Goal: Task Accomplishment & Management: Manage account settings

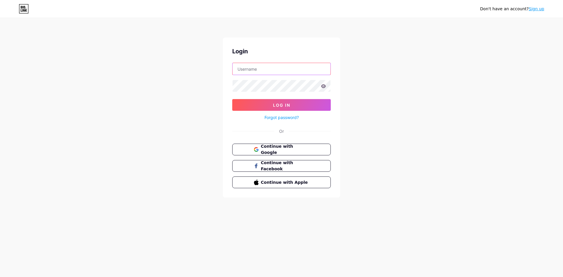
click at [242, 69] on input "text" at bounding box center [281, 69] width 98 height 12
type input "[EMAIL_ADDRESS][DOMAIN_NAME]"
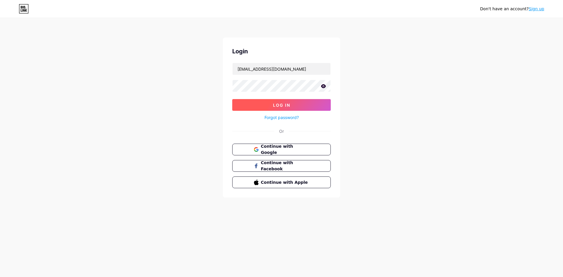
click at [276, 106] on span "Log In" at bounding box center [281, 105] width 17 height 5
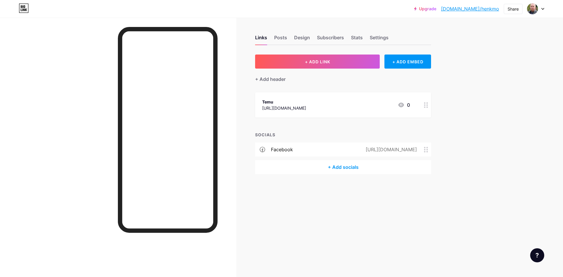
click at [426, 107] on icon at bounding box center [426, 105] width 4 height 6
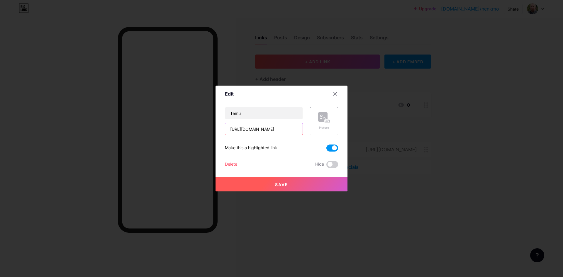
drag, startPoint x: 289, startPoint y: 129, endPoint x: 296, endPoint y: 154, distance: 25.6
click at [289, 132] on input "[URL][DOMAIN_NAME]" at bounding box center [263, 129] width 77 height 12
type input "h"
paste input "[URL][DOMAIN_NAME]"
type input "[URL][DOMAIN_NAME]"
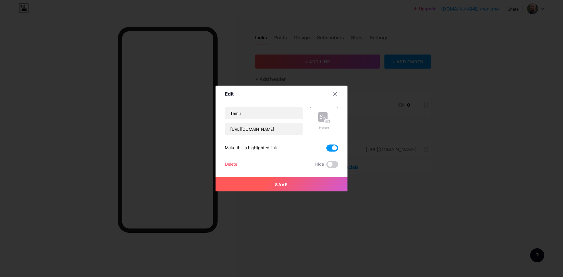
click at [280, 185] on span "Save" at bounding box center [281, 184] width 13 height 5
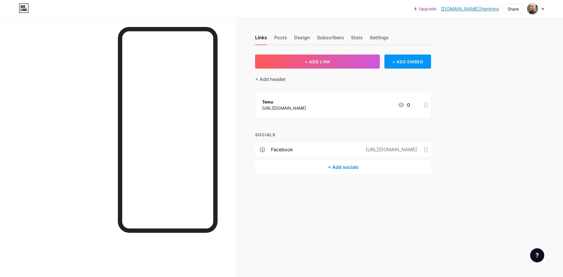
click at [401, 104] on icon at bounding box center [401, 105] width 6 height 5
click at [334, 148] on span at bounding box center [332, 147] width 12 height 7
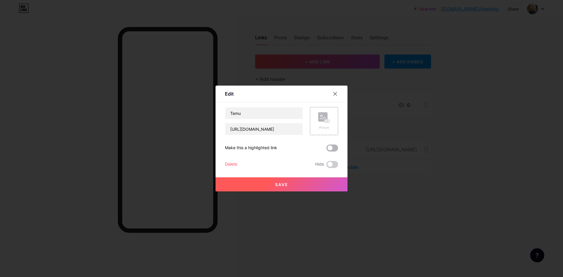
click at [326, 149] on input "checkbox" at bounding box center [326, 149] width 0 height 0
click at [280, 184] on span "Save" at bounding box center [281, 184] width 13 height 5
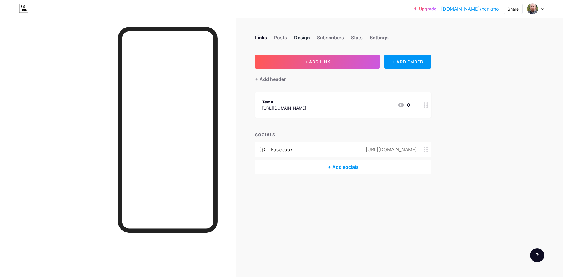
click at [301, 39] on div "Design" at bounding box center [302, 39] width 16 height 11
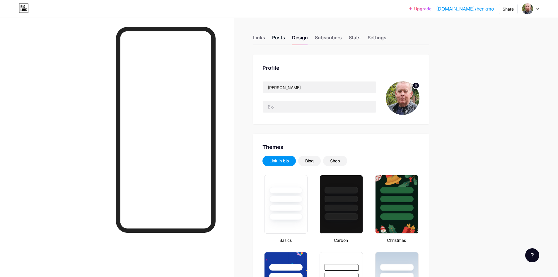
click at [280, 38] on div "Posts" at bounding box center [278, 39] width 13 height 11
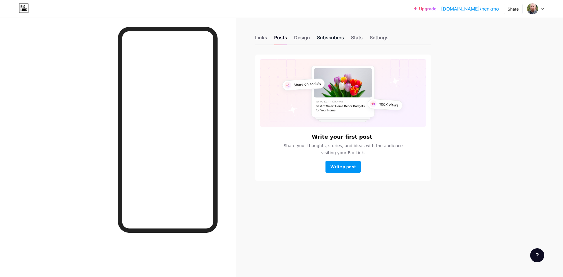
click at [327, 37] on div "Subscribers" at bounding box center [330, 39] width 27 height 11
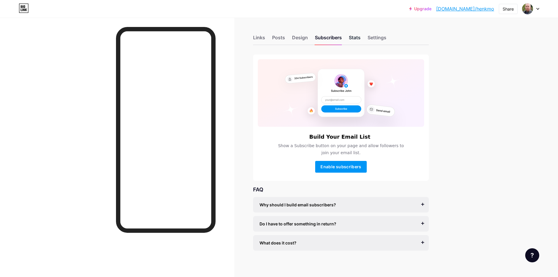
click at [355, 37] on div "Stats" at bounding box center [355, 39] width 12 height 11
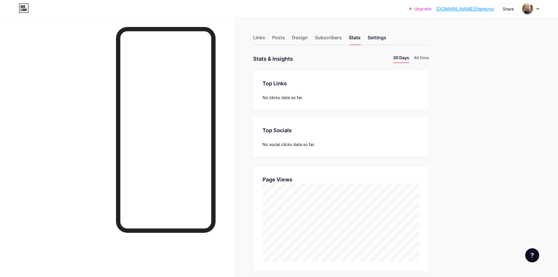
click at [378, 39] on div "Settings" at bounding box center [377, 39] width 19 height 11
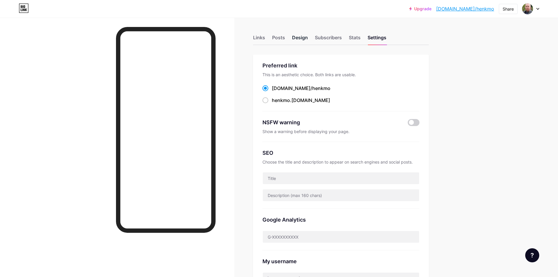
click at [303, 38] on div "Design" at bounding box center [300, 39] width 16 height 11
